Goal: Task Accomplishment & Management: Use online tool/utility

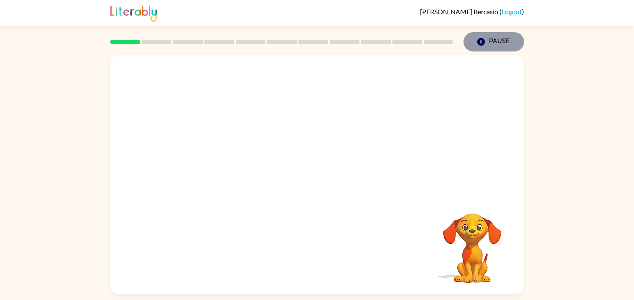
click at [484, 39] on icon "Pause" at bounding box center [481, 41] width 9 height 9
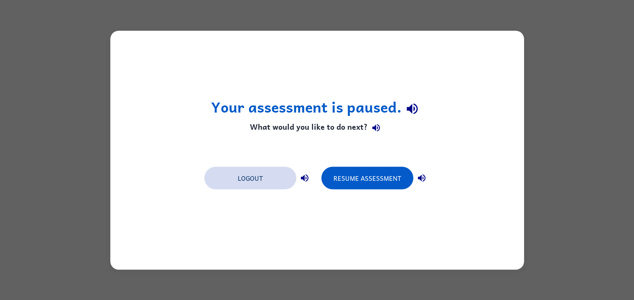
click at [277, 179] on button "Logout" at bounding box center [250, 177] width 92 height 23
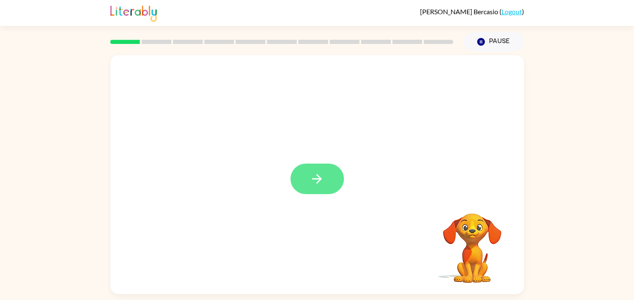
click at [315, 179] on icon "button" at bounding box center [317, 179] width 10 height 10
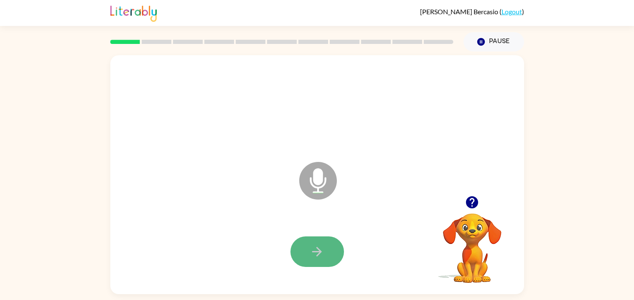
click at [316, 247] on icon "button" at bounding box center [317, 252] width 10 height 10
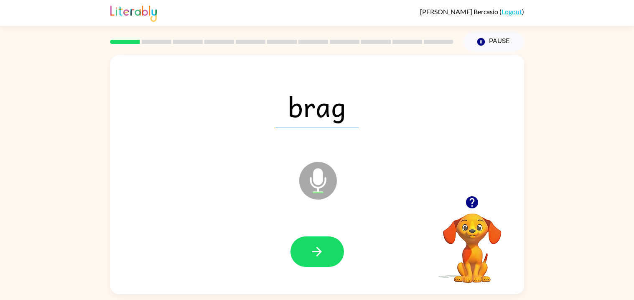
click at [316, 247] on icon "button" at bounding box center [317, 252] width 10 height 10
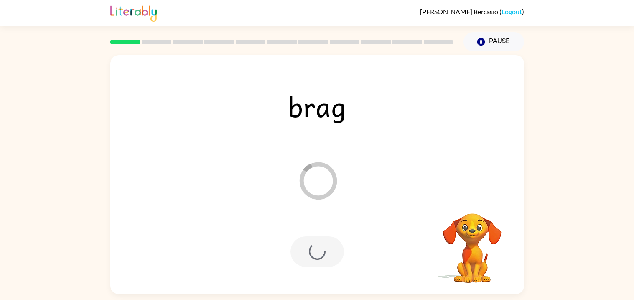
click at [316, 247] on div at bounding box center [318, 251] width 54 height 31
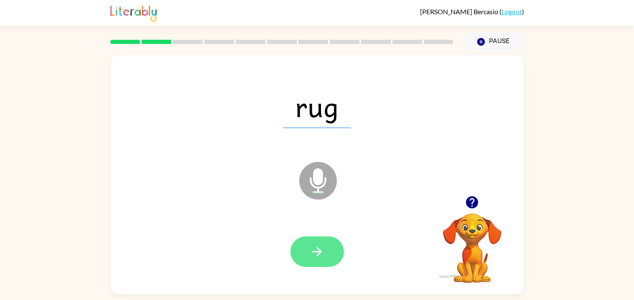
click at [316, 247] on icon "button" at bounding box center [317, 252] width 10 height 10
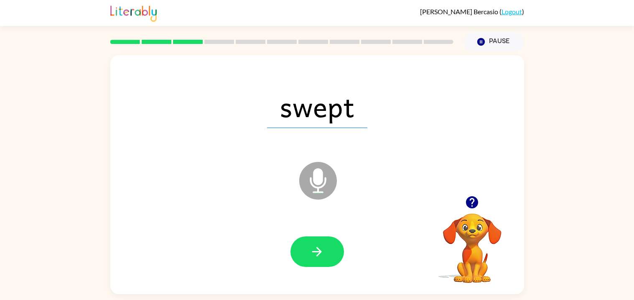
click at [316, 247] on icon "button" at bounding box center [317, 252] width 10 height 10
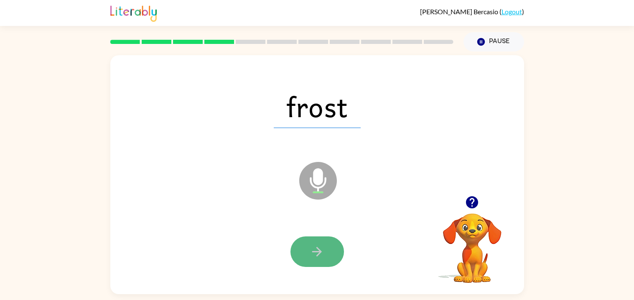
click at [323, 247] on icon "button" at bounding box center [317, 251] width 15 height 15
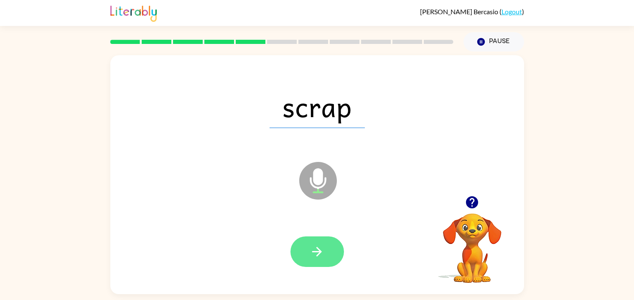
click at [323, 247] on icon "button" at bounding box center [317, 251] width 15 height 15
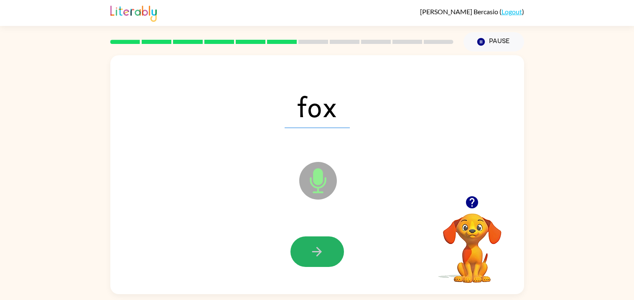
click at [323, 247] on icon "button" at bounding box center [317, 251] width 15 height 15
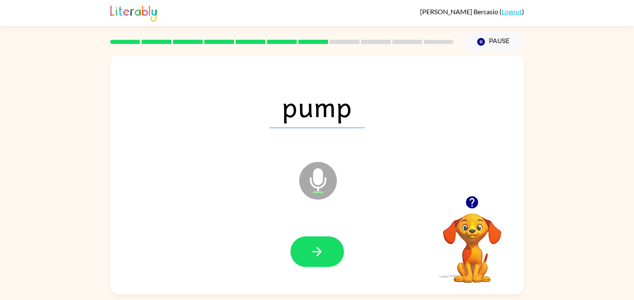
click at [323, 247] on icon "button" at bounding box center [317, 251] width 15 height 15
click at [323, 247] on div at bounding box center [318, 251] width 54 height 31
click at [323, 247] on icon "button" at bounding box center [317, 251] width 15 height 15
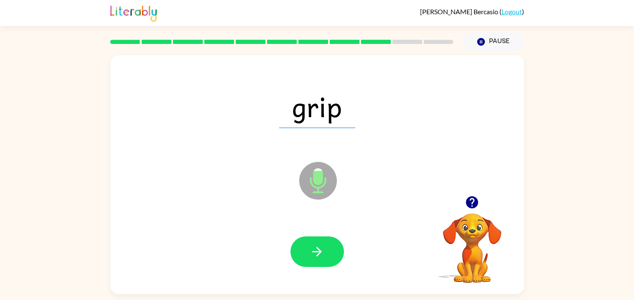
click at [323, 247] on icon "button" at bounding box center [317, 251] width 15 height 15
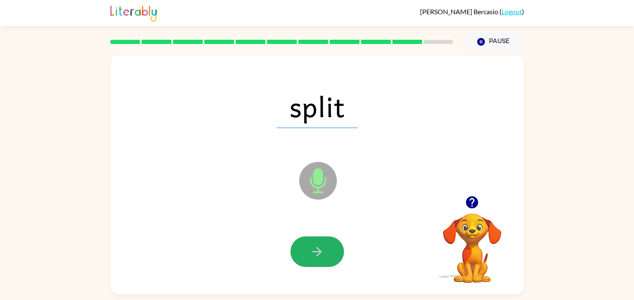
click at [323, 247] on icon "button" at bounding box center [317, 251] width 15 height 15
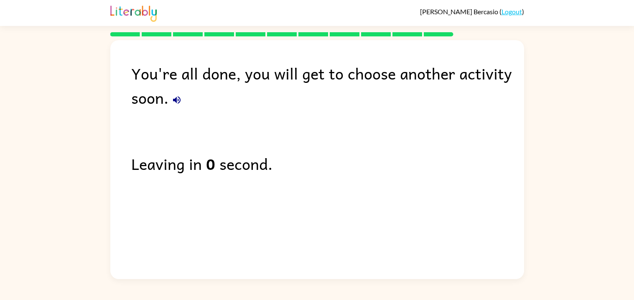
click at [176, 100] on icon "button" at bounding box center [177, 100] width 8 height 8
